Goal: Task Accomplishment & Management: Complete application form

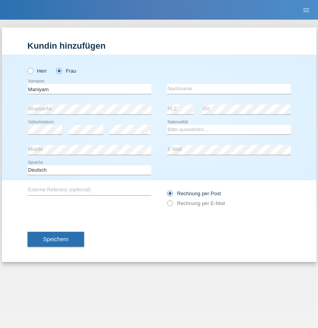
type input "Maniyam"
click at [228, 89] on input "text" at bounding box center [229, 89] width 124 height 10
type input "Kajeetha"
select select "LK"
select select "C"
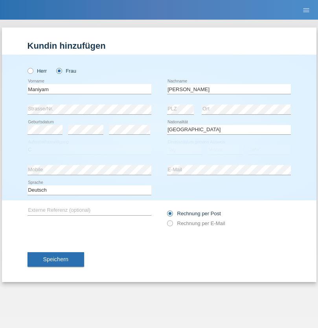
select select "05"
select select "07"
select select "2021"
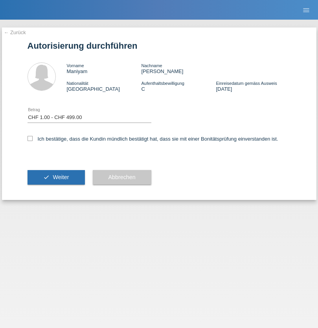
select select "1"
checkbox input "true"
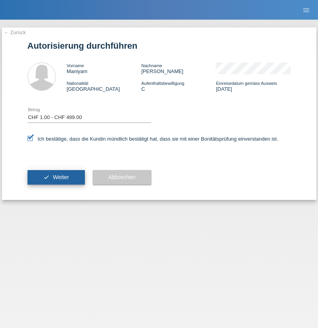
click at [56, 177] on span "Weiter" at bounding box center [61, 177] width 16 height 6
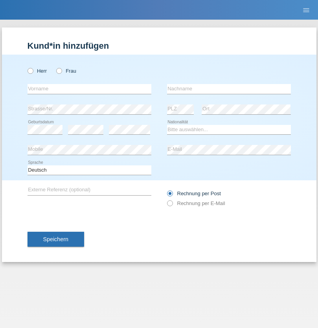
radio input "true"
click at [89, 89] on input "text" at bounding box center [89, 89] width 124 height 10
type input "Maria"
click at [228, 89] on input "text" at bounding box center [229, 89] width 124 height 10
type input "Mendez"
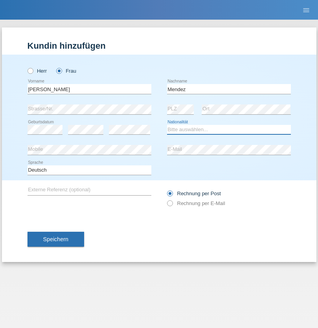
select select "DM"
select select "C"
select select "01"
select select "09"
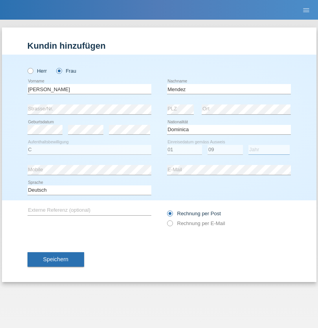
select select "2003"
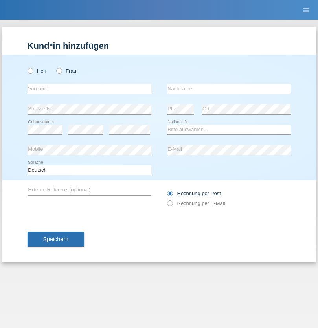
radio input "true"
click at [89, 89] on input "text" at bounding box center [89, 89] width 124 height 10
type input "Kenad"
click at [228, 89] on input "text" at bounding box center [229, 89] width 124 height 10
type input "Mujkanovic"
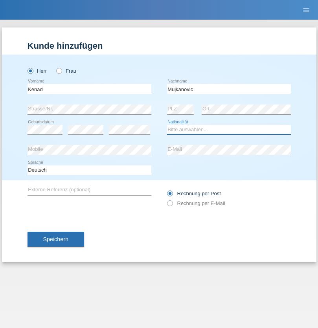
select select "ES"
select select "C"
select select "20"
select select "06"
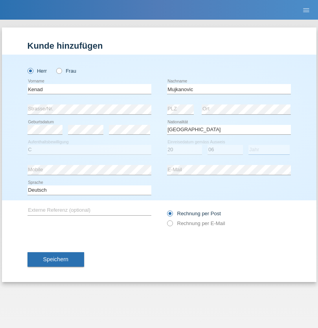
select select "1987"
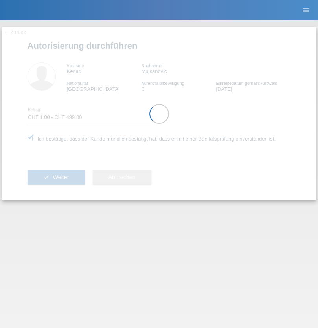
select select "1"
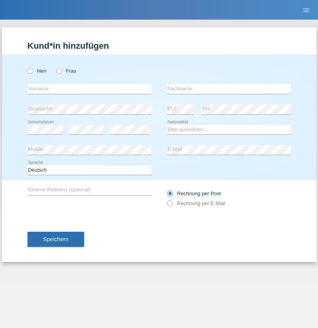
radio input "true"
click at [89, 89] on input "text" at bounding box center [89, 89] width 124 height 10
type input "sébastien"
click at [228, 89] on input "text" at bounding box center [229, 89] width 124 height 10
type input "Rollier"
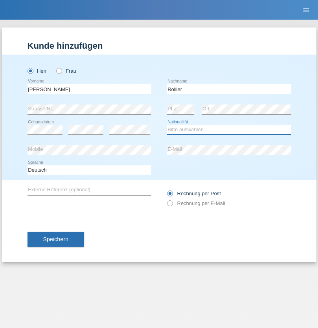
select select "CH"
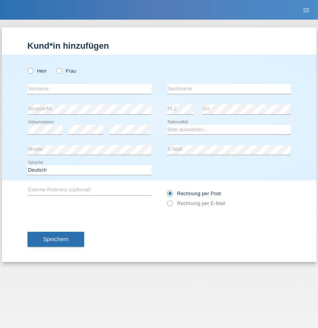
radio input "true"
click at [89, 89] on input "text" at bounding box center [89, 89] width 124 height 10
type input "[PERSON_NAME]"
click at [228, 89] on input "text" at bounding box center [229, 89] width 124 height 10
type input "Zohra"
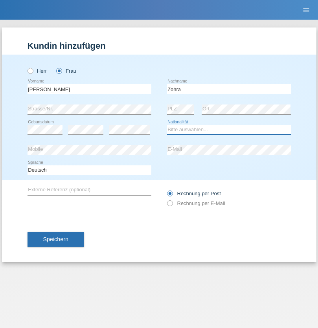
select select "MA"
select select "C"
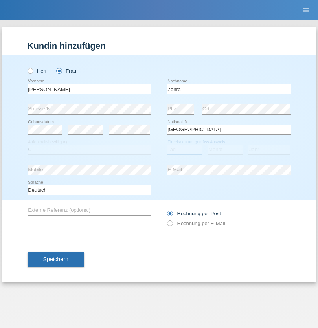
select select "20"
select select "08"
select select "2003"
